Goal: Navigation & Orientation: Find specific page/section

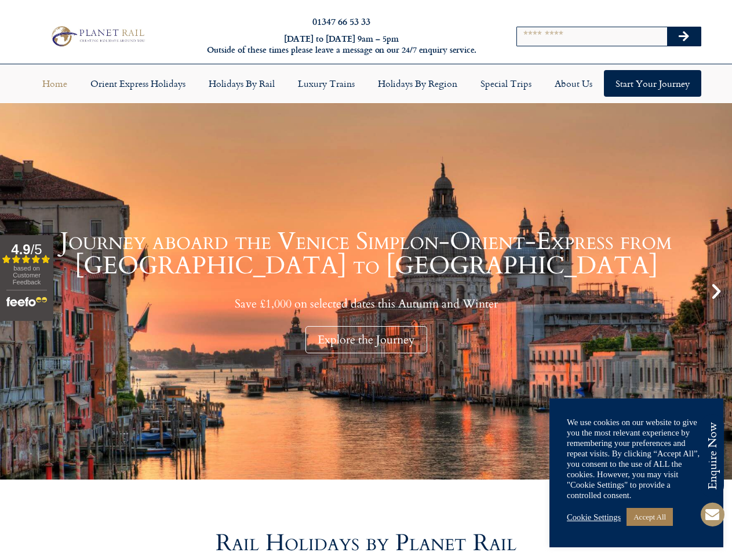
click at [608, 41] on input "Search" at bounding box center [592, 36] width 150 height 19
click at [683, 41] on icon "Search" at bounding box center [683, 37] width 10 height 12
click at [365, 92] on link "Luxury Trains" at bounding box center [326, 83] width 80 height 27
click at [417, 92] on link "Holidays by Region" at bounding box center [417, 83] width 103 height 27
click at [365, 348] on div "Explore the Journey" at bounding box center [366, 339] width 122 height 27
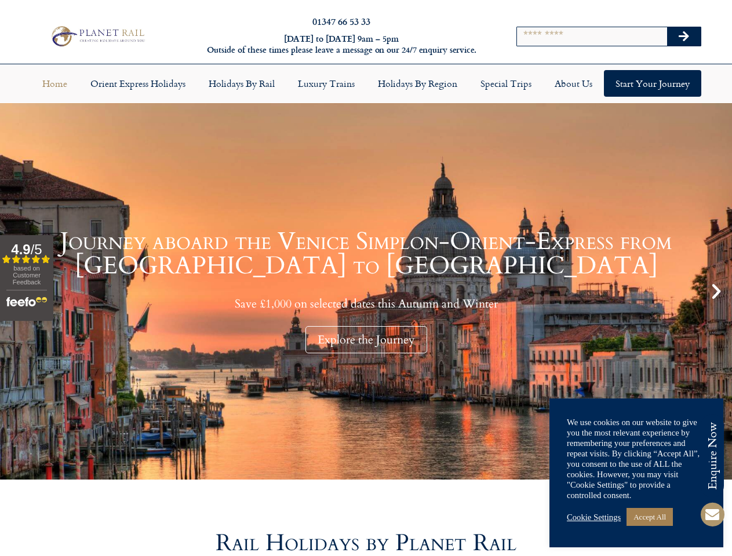
click at [716, 299] on icon "Next slide" at bounding box center [716, 291] width 20 height 20
click at [636, 517] on link "Accept All" at bounding box center [649, 517] width 46 height 18
